Goal: Information Seeking & Learning: Find contact information

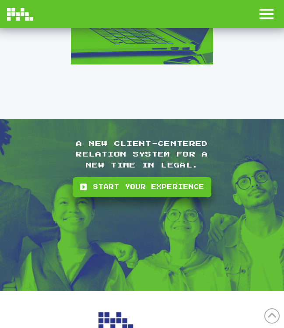
scroll to position [1198, 0]
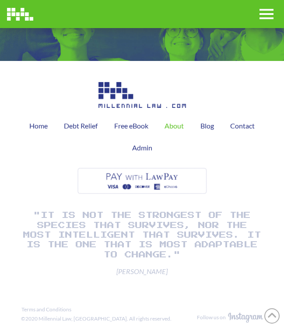
click at [261, 18] on span "Toggle Off Canvas Content" at bounding box center [267, 14] width 14 height 10
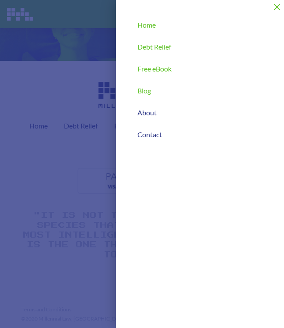
click at [158, 132] on span "Contact" at bounding box center [150, 134] width 25 height 7
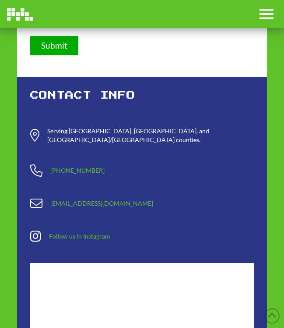
scroll to position [421, 0]
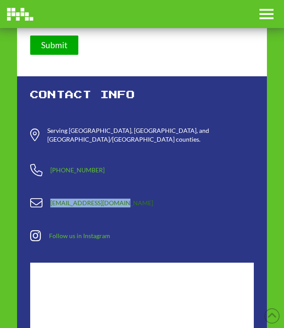
drag, startPoint x: 130, startPoint y: 174, endPoint x: 50, endPoint y: 174, distance: 79.8
click at [50, 199] on p "[EMAIL_ADDRESS][DOMAIN_NAME]" at bounding box center [152, 203] width 204 height 9
copy link "[EMAIL_ADDRESS][DOMAIN_NAME]"
